Goal: Find specific page/section: Locate a particular part of the current website

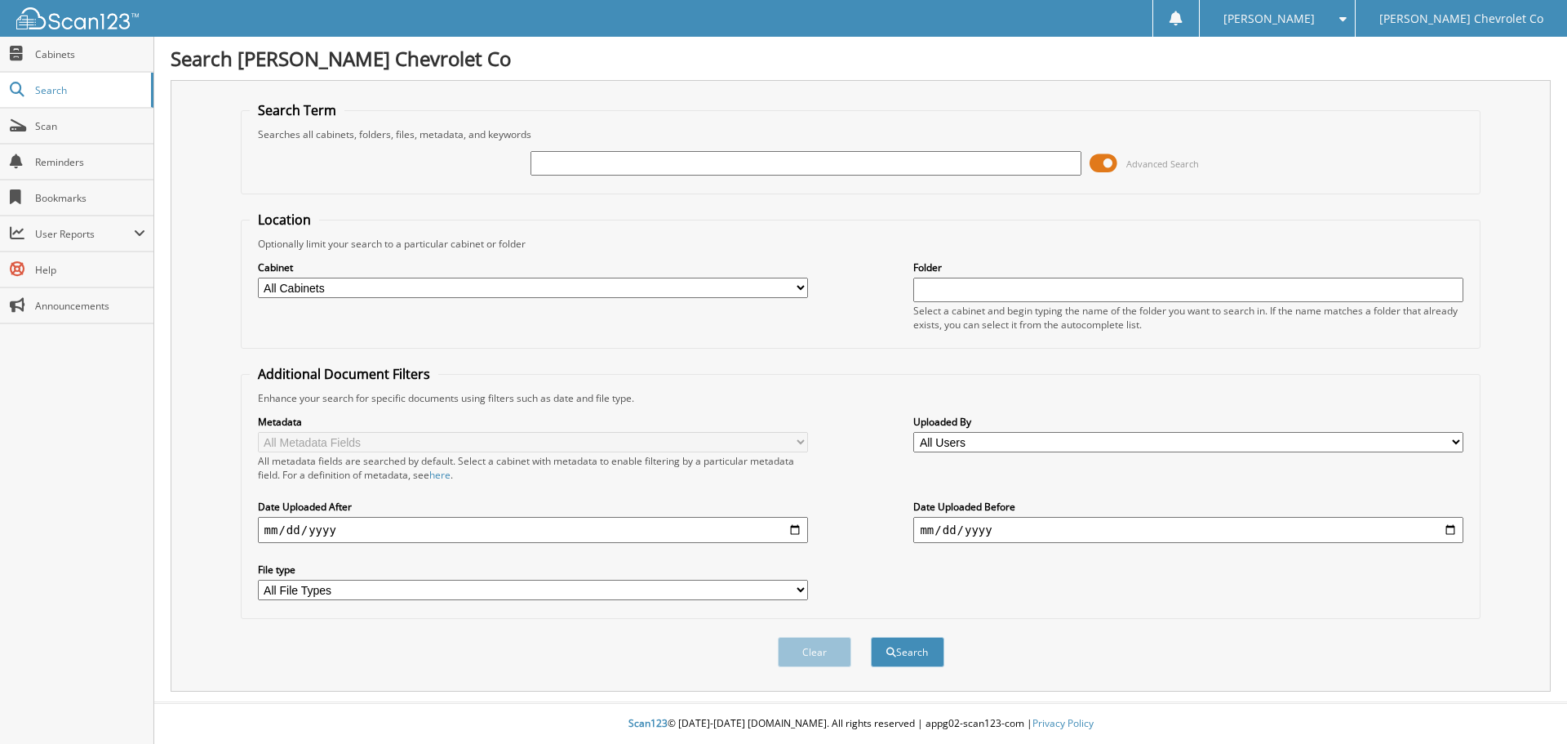
click at [622, 170] on input "text" at bounding box center [806, 163] width 550 height 24
type input "25T129A"
click at [871, 637] on button "Search" at bounding box center [907, 652] width 73 height 30
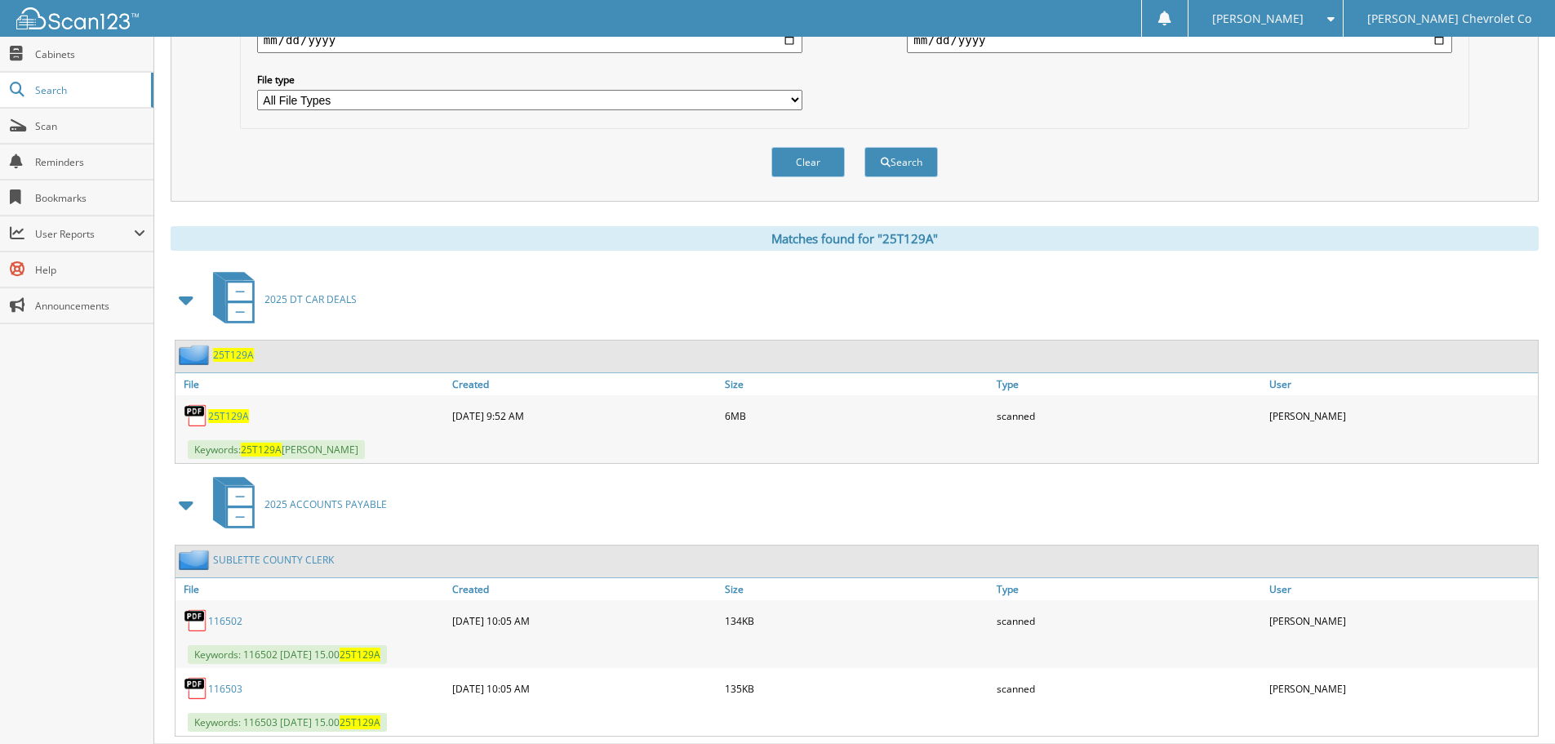
scroll to position [532, 0]
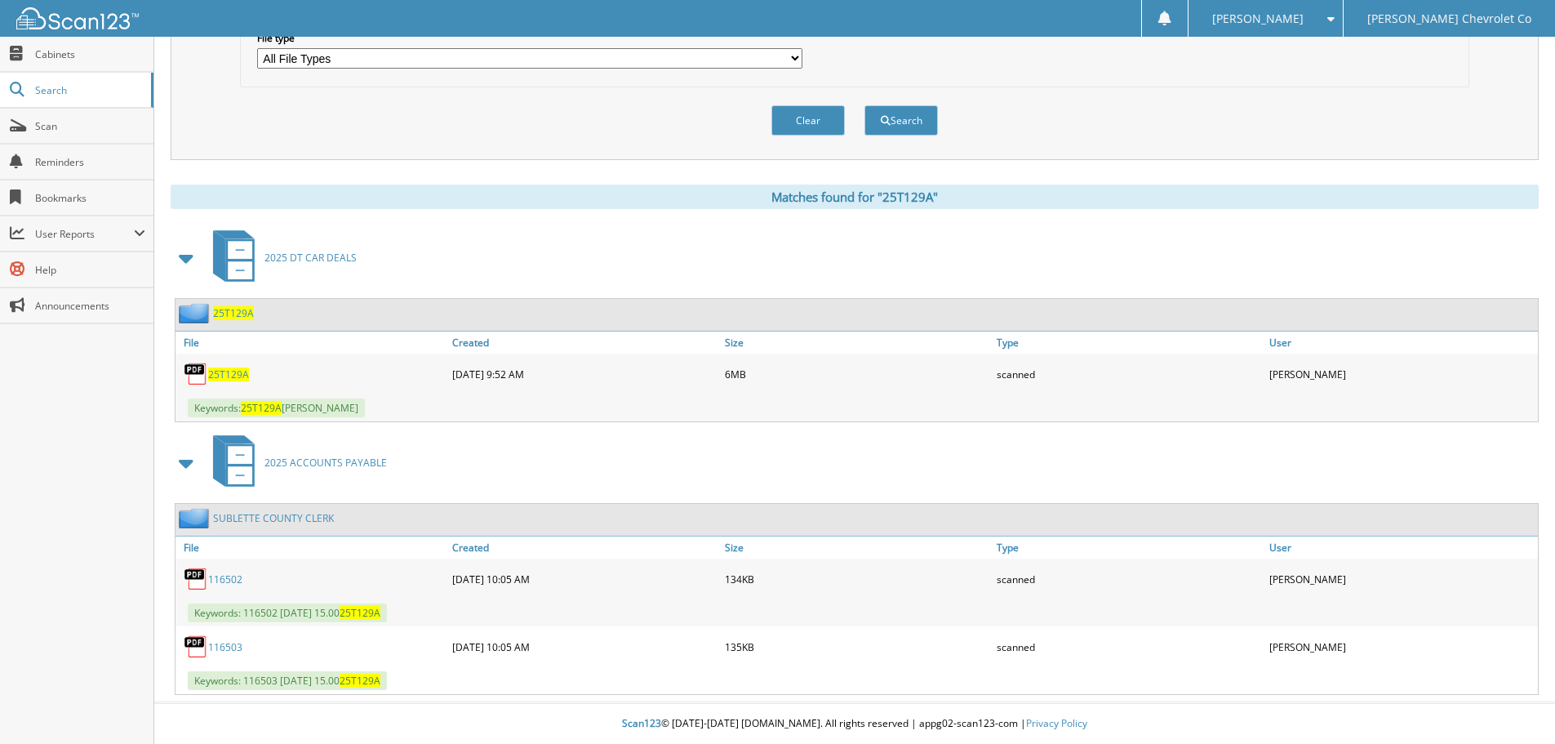
click at [228, 372] on span "25T129A" at bounding box center [228, 374] width 41 height 14
